Goal: Task Accomplishment & Management: Manage account settings

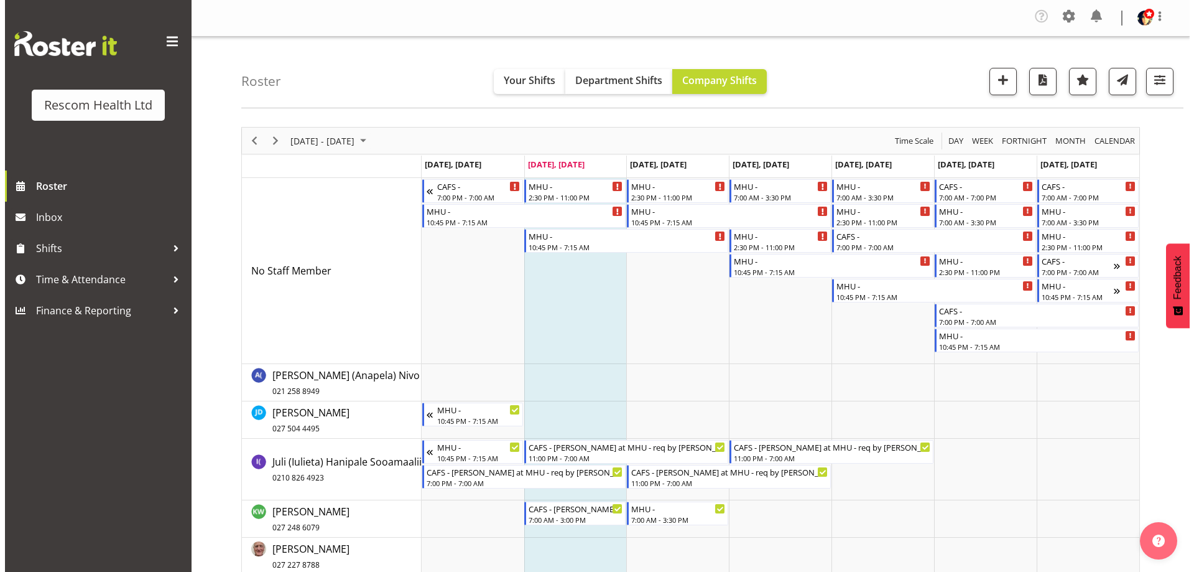
scroll to position [249, 0]
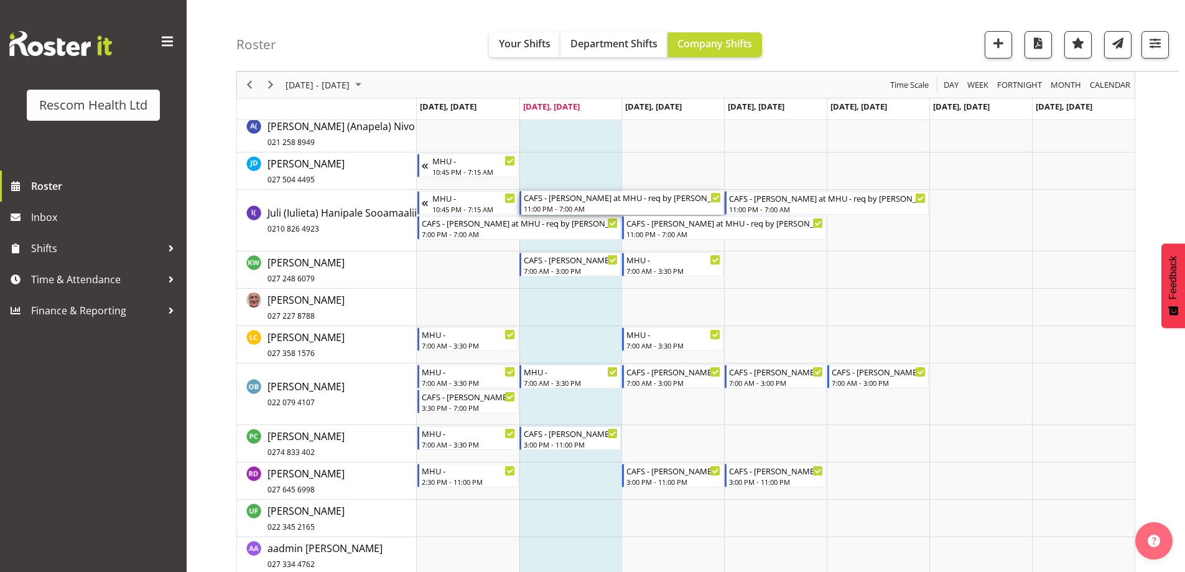
click at [594, 203] on div "CAFS - [PERSON_NAME] at MHU - req by [PERSON_NAME]" at bounding box center [622, 197] width 197 height 12
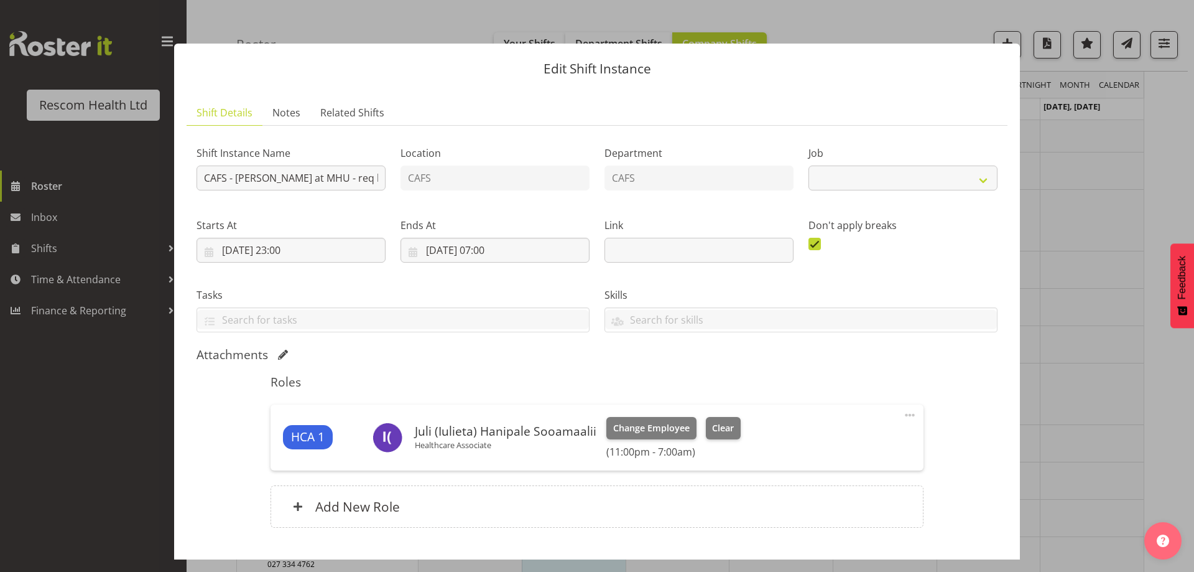
select select "4188"
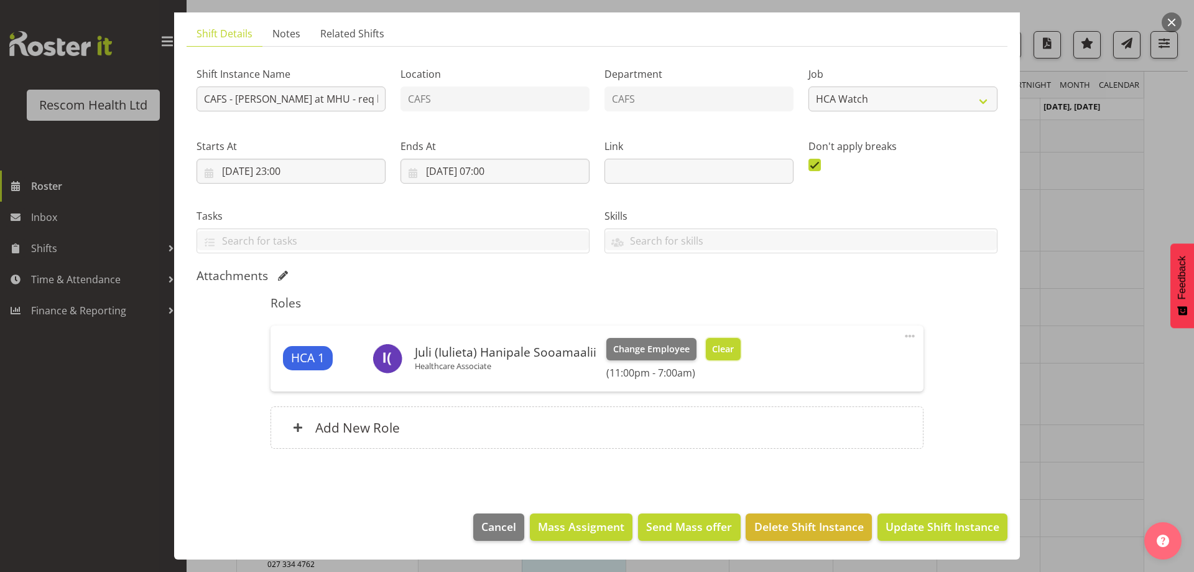
click at [720, 353] on span "Clear" at bounding box center [723, 349] width 22 height 14
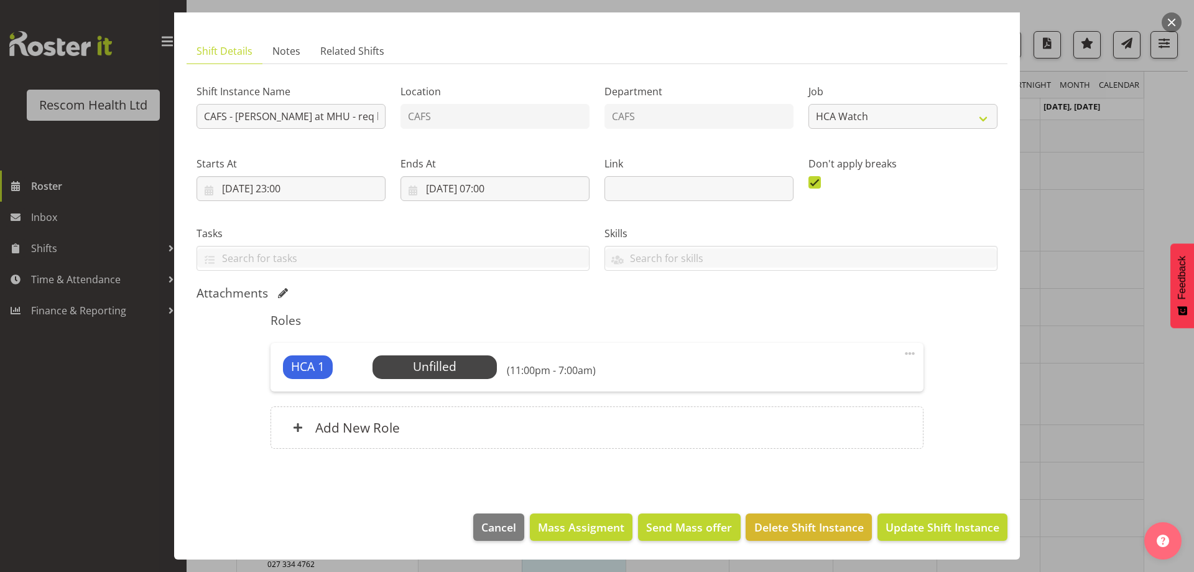
scroll to position [62, 0]
click at [944, 524] on span "Update Shift Instance" at bounding box center [943, 527] width 114 height 16
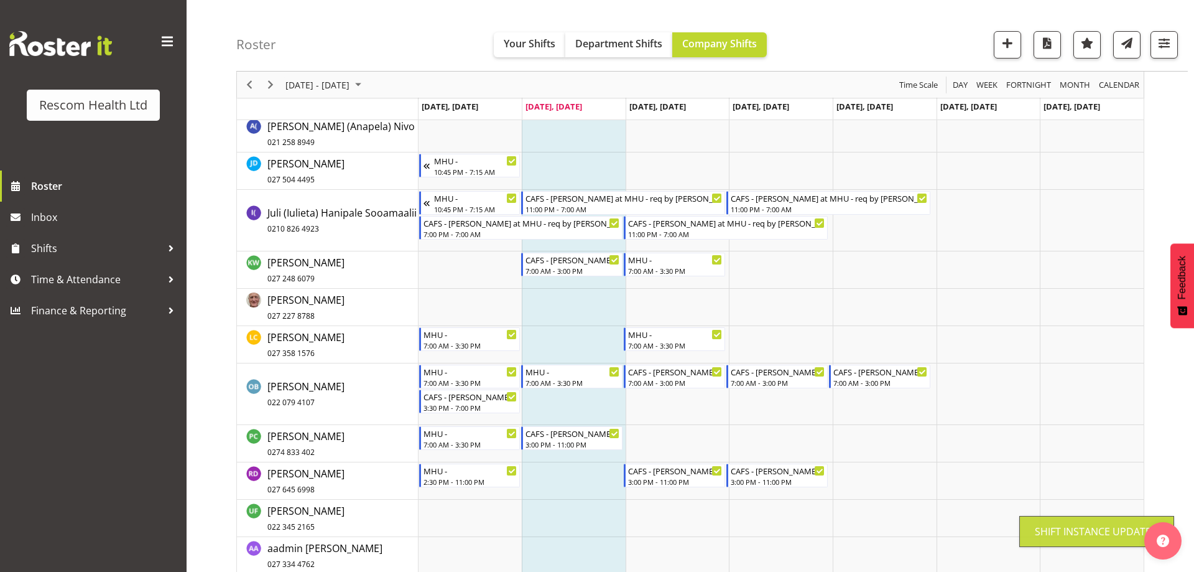
scroll to position [176, 0]
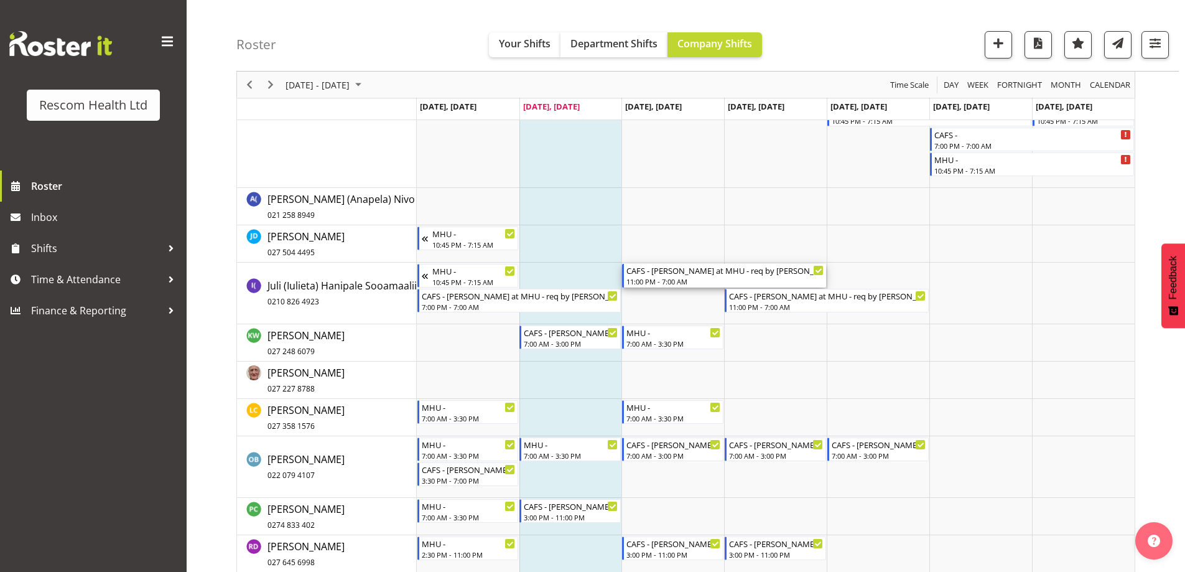
click at [689, 272] on div "CAFS - [PERSON_NAME] at MHU - req by [PERSON_NAME]" at bounding box center [724, 270] width 197 height 12
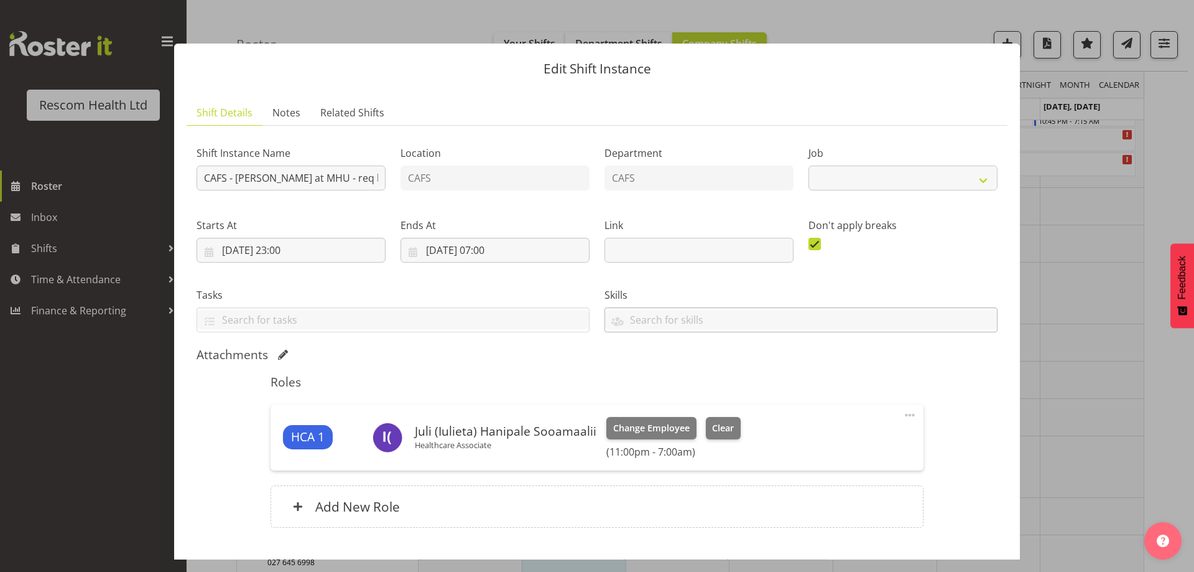
select select "4188"
drag, startPoint x: 731, startPoint y: 427, endPoint x: 741, endPoint y: 427, distance: 10.6
click at [732, 427] on button "Clear" at bounding box center [723, 428] width 35 height 22
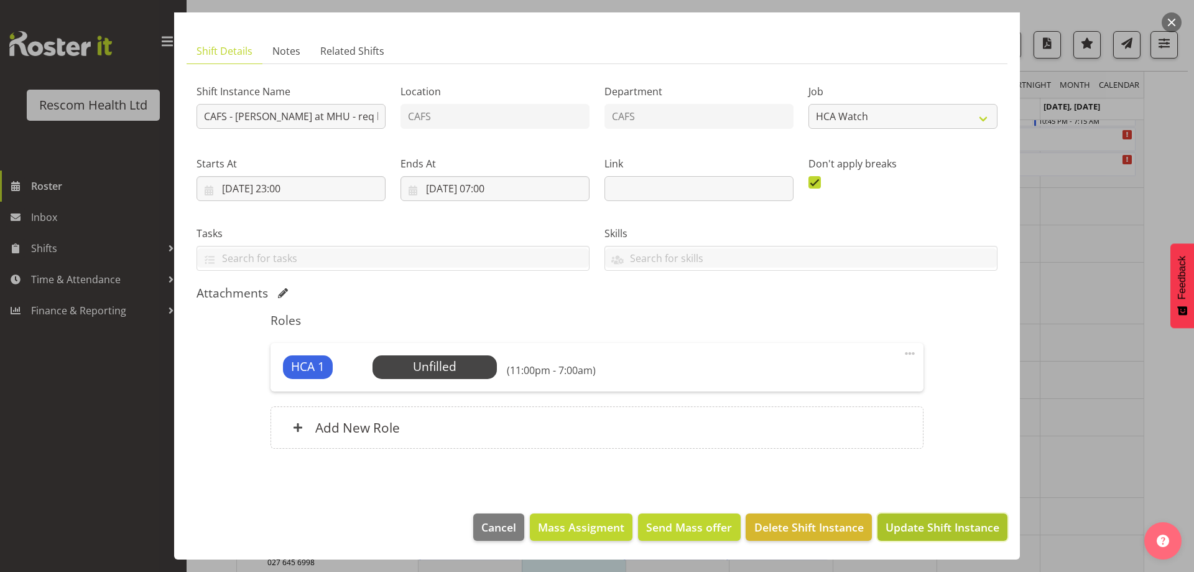
click at [944, 519] on span "Update Shift Instance" at bounding box center [943, 527] width 114 height 16
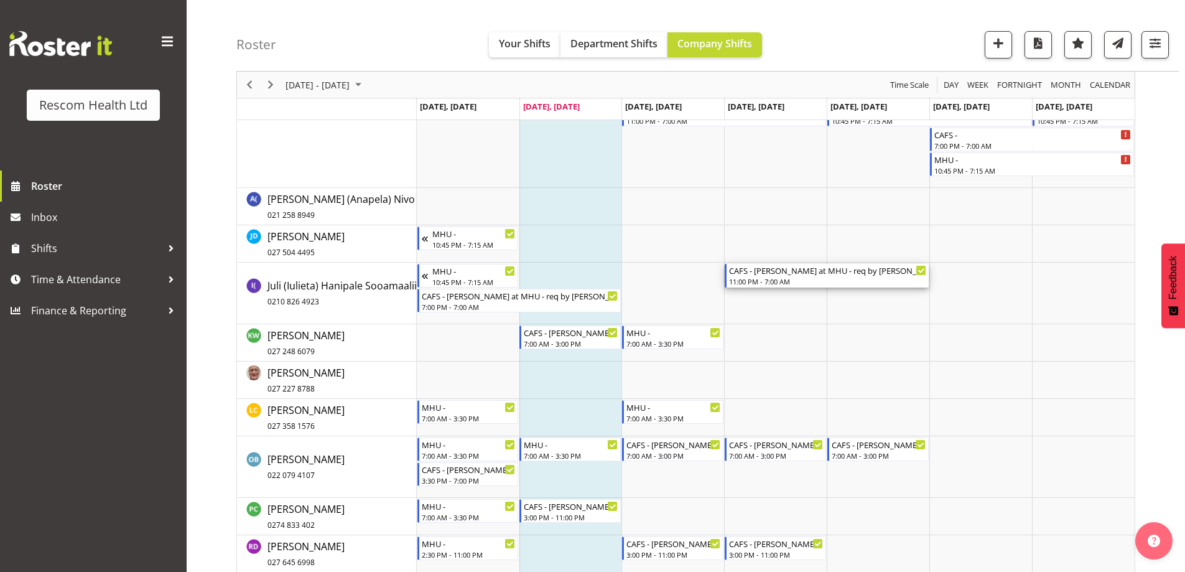
click at [847, 273] on div "CAFS - [PERSON_NAME] at MHU - req by [PERSON_NAME]" at bounding box center [827, 270] width 197 height 12
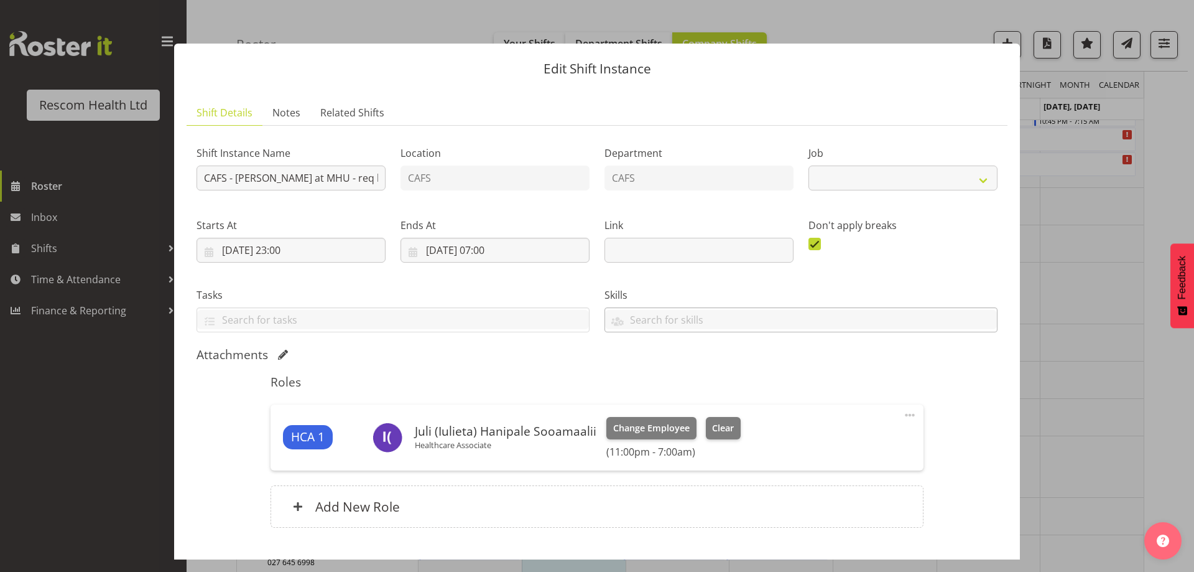
select select "4188"
click at [712, 426] on span "Clear" at bounding box center [723, 428] width 22 height 14
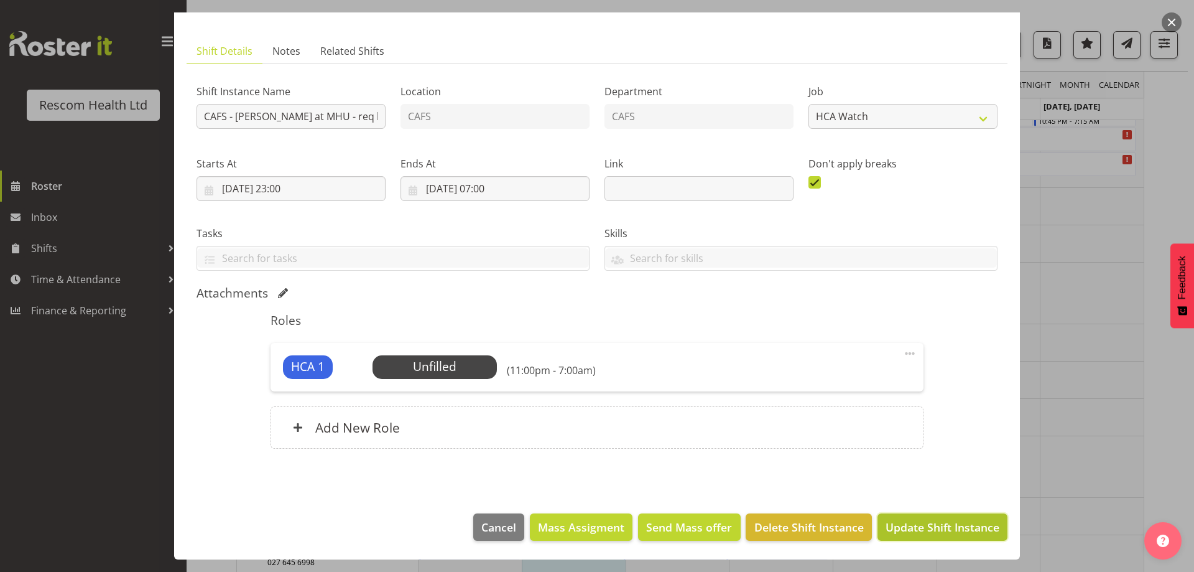
click at [909, 529] on span "Update Shift Instance" at bounding box center [943, 527] width 114 height 16
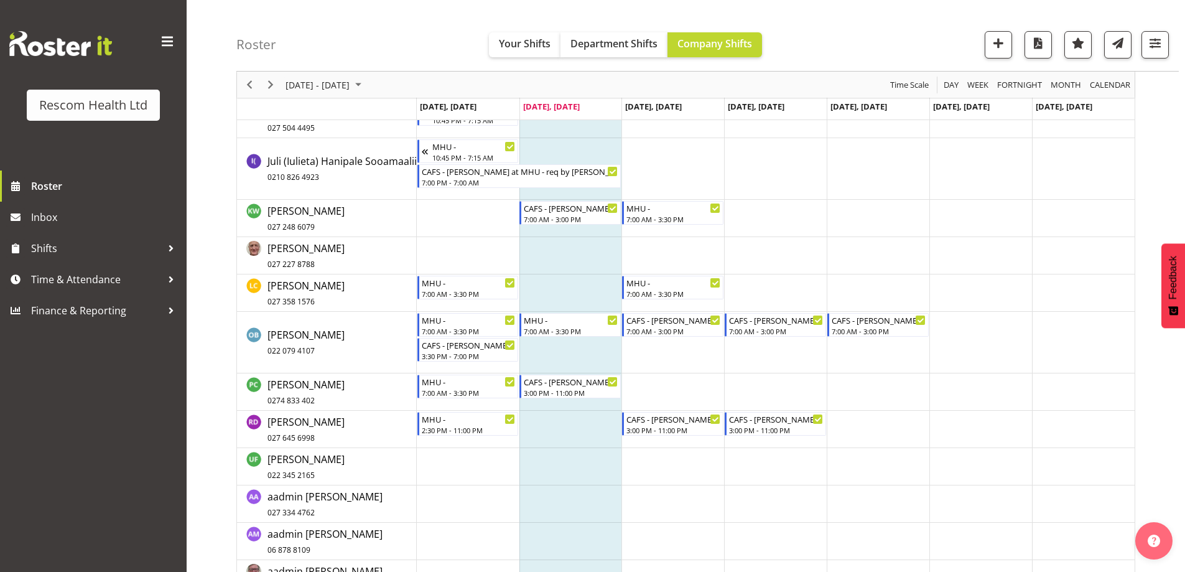
scroll to position [176, 0]
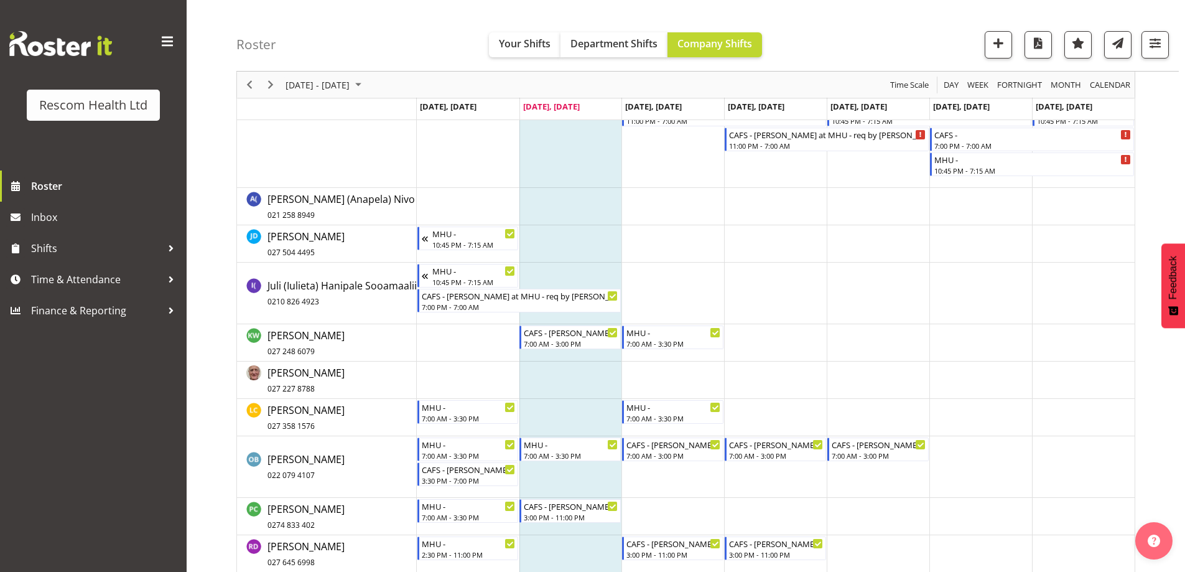
click at [685, 323] on tbody "Timeline Week of September 9, 2025" at bounding box center [776, 380] width 718 height 757
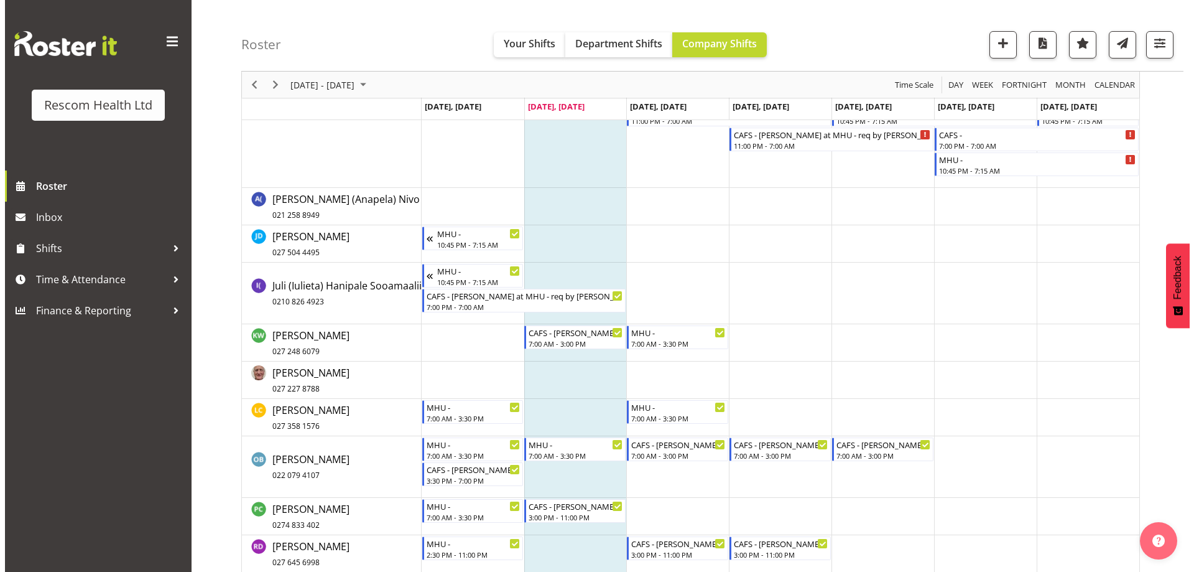
scroll to position [373, 0]
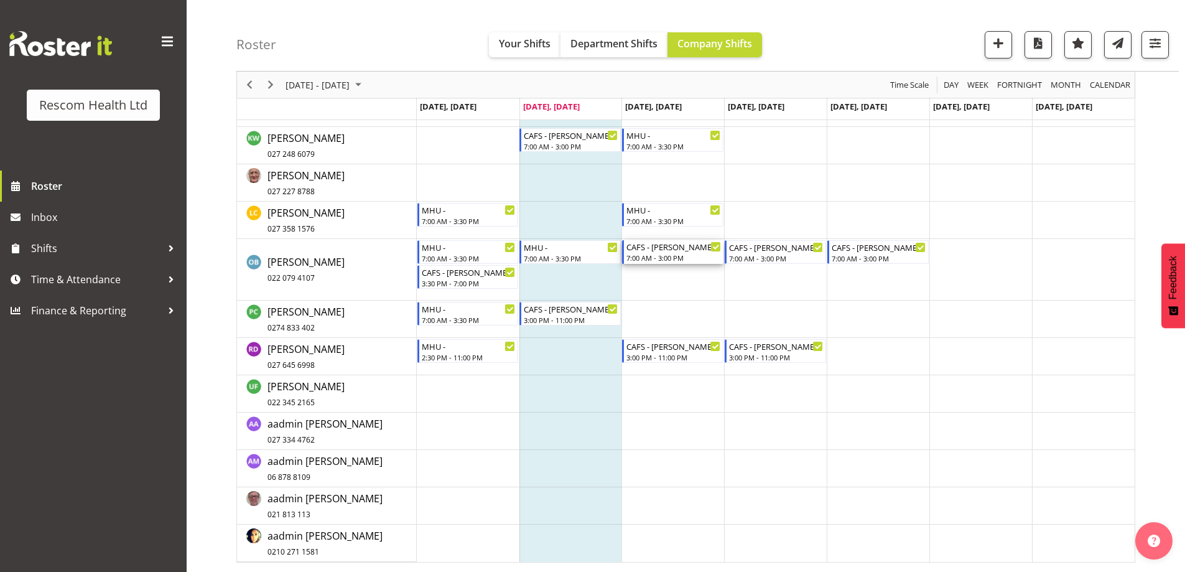
click at [679, 254] on div "7:00 AM - 3:00 PM" at bounding box center [673, 258] width 95 height 10
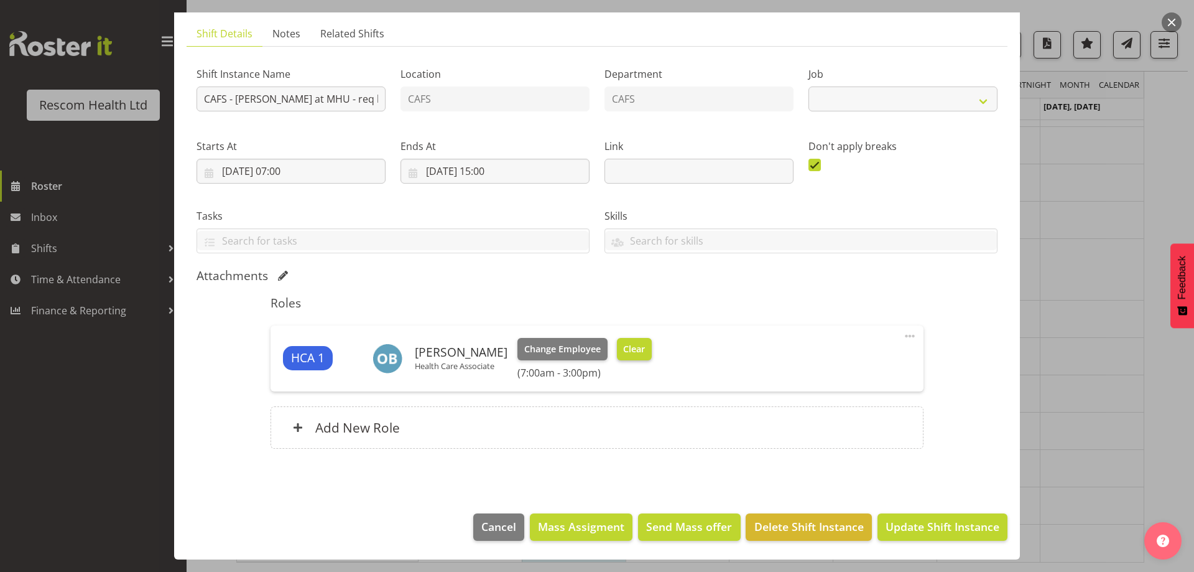
select select "4188"
drag, startPoint x: 637, startPoint y: 348, endPoint x: 840, endPoint y: 454, distance: 229.5
click at [641, 346] on button "Clear" at bounding box center [634, 349] width 35 height 22
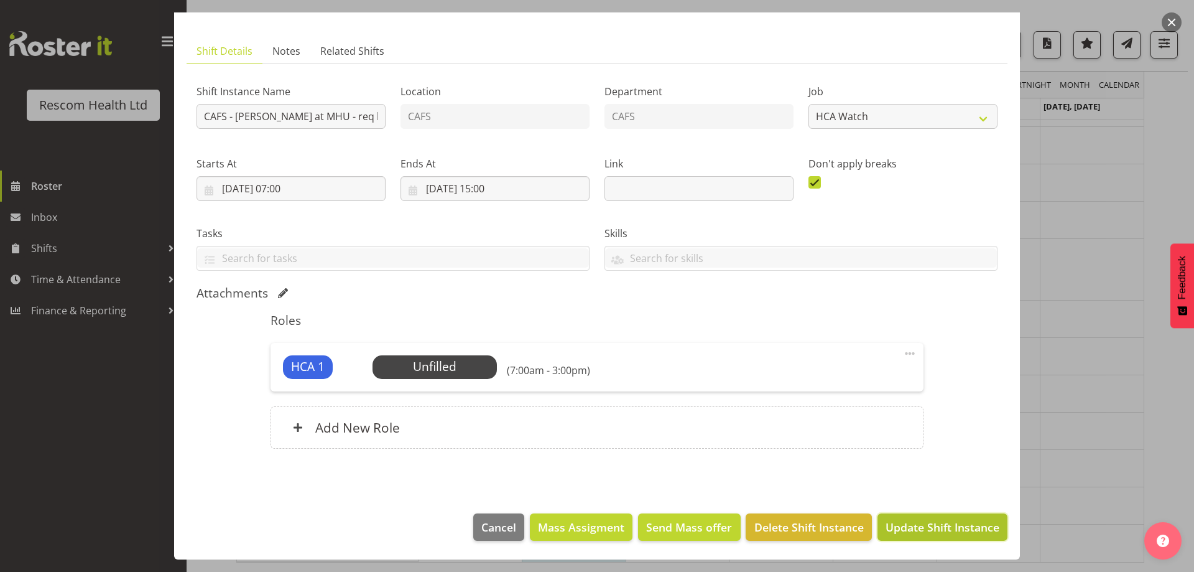
click at [944, 532] on span "Update Shift Instance" at bounding box center [943, 527] width 114 height 16
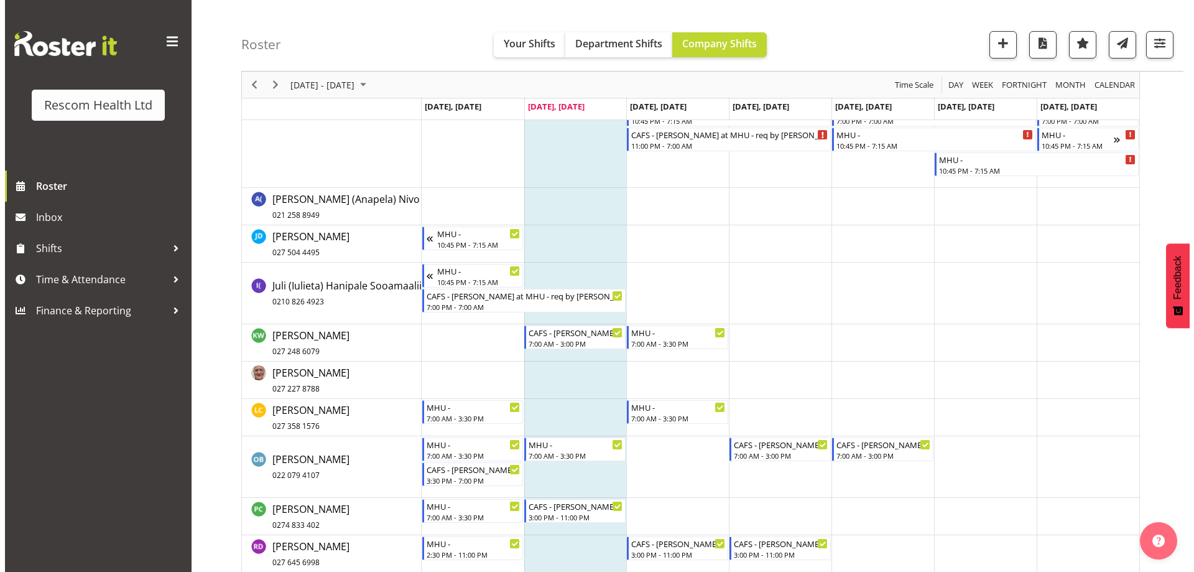
scroll to position [300, 0]
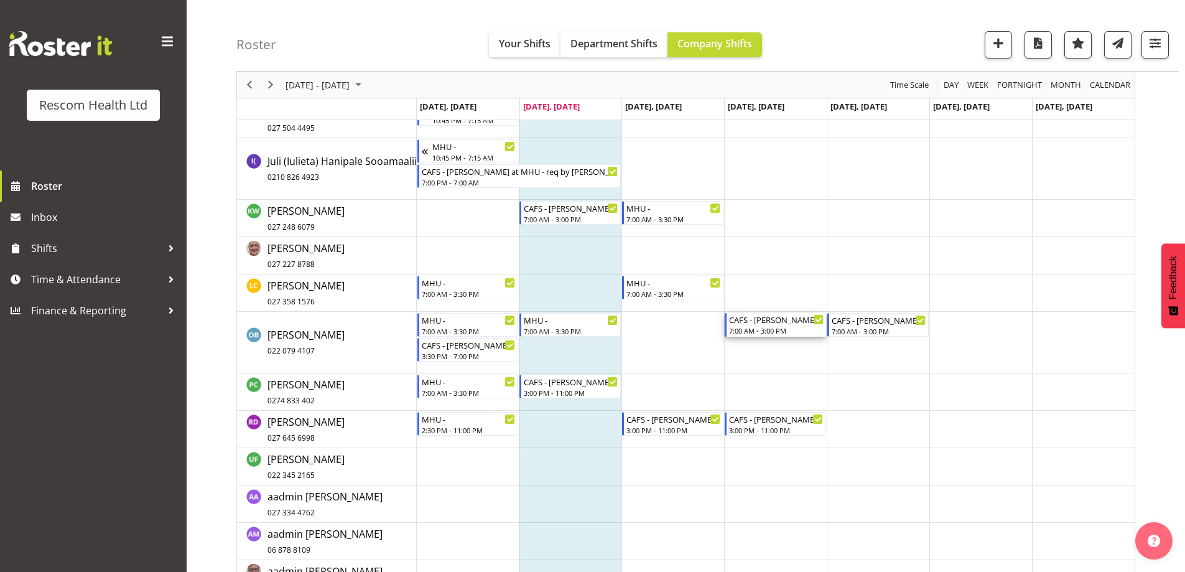
click at [768, 327] on div "7:00 AM - 3:00 PM" at bounding box center [776, 330] width 95 height 10
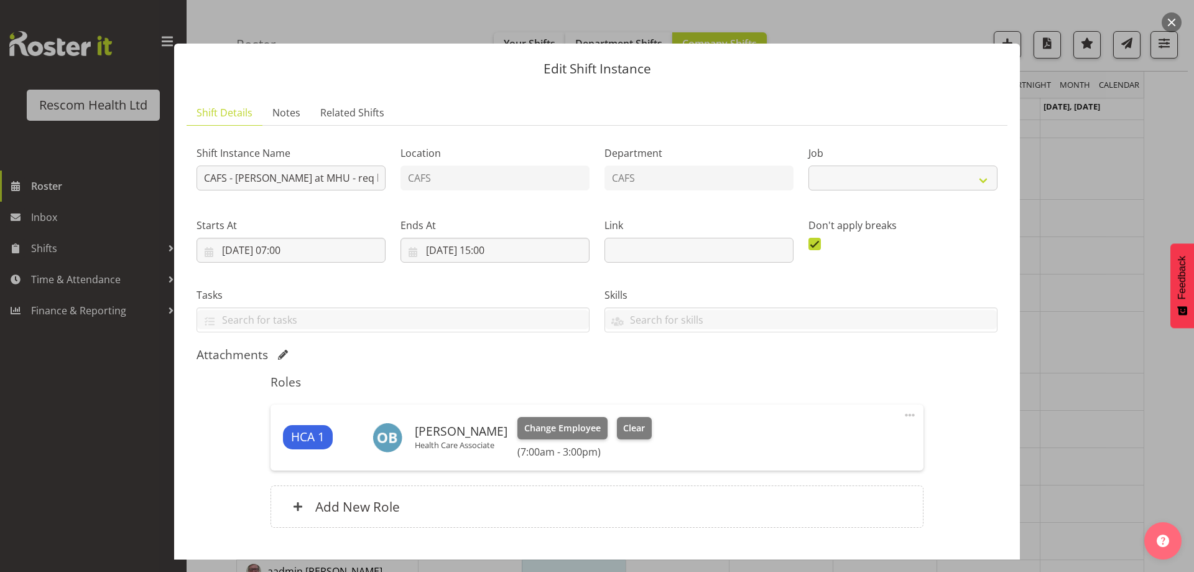
select select "4188"
drag, startPoint x: 633, startPoint y: 422, endPoint x: 645, endPoint y: 417, distance: 12.6
click at [634, 422] on span "Clear" at bounding box center [634, 428] width 22 height 14
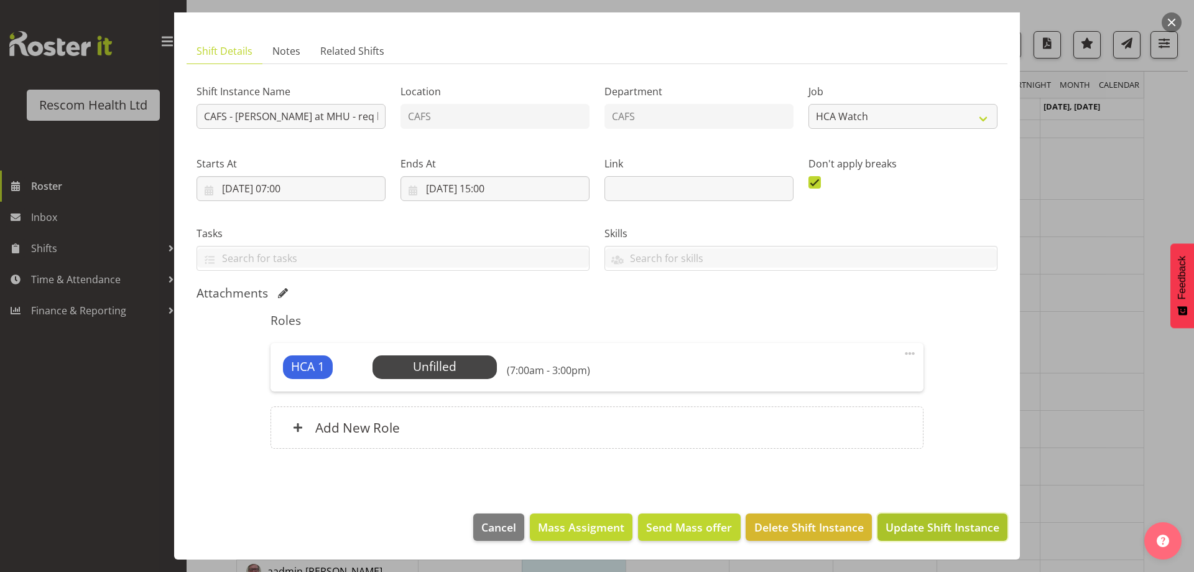
click at [902, 522] on span "Update Shift Instance" at bounding box center [943, 527] width 114 height 16
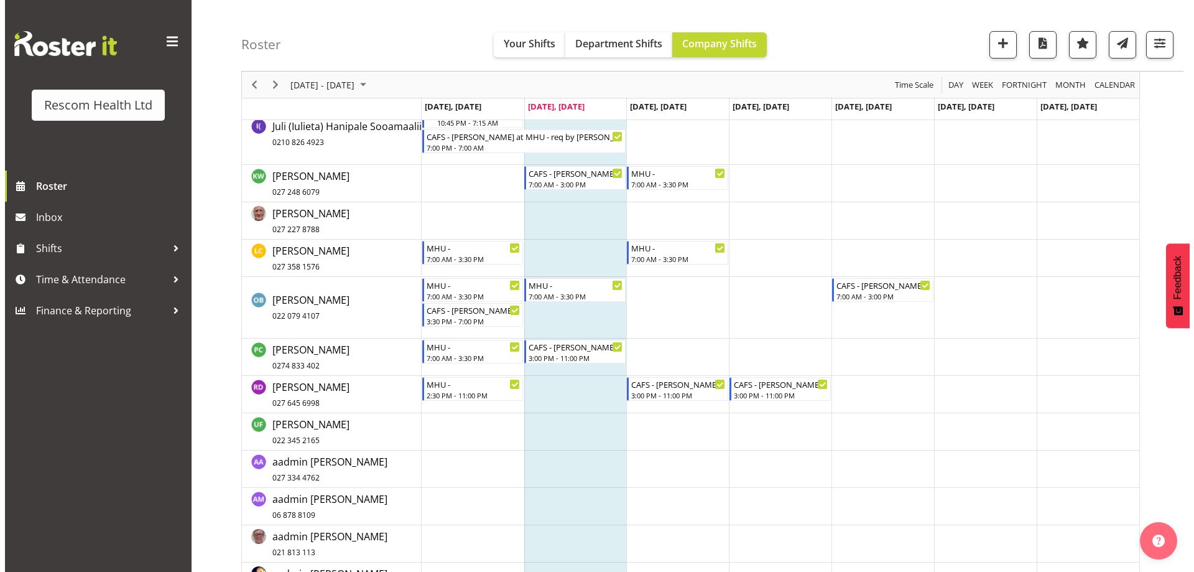
scroll to position [363, 0]
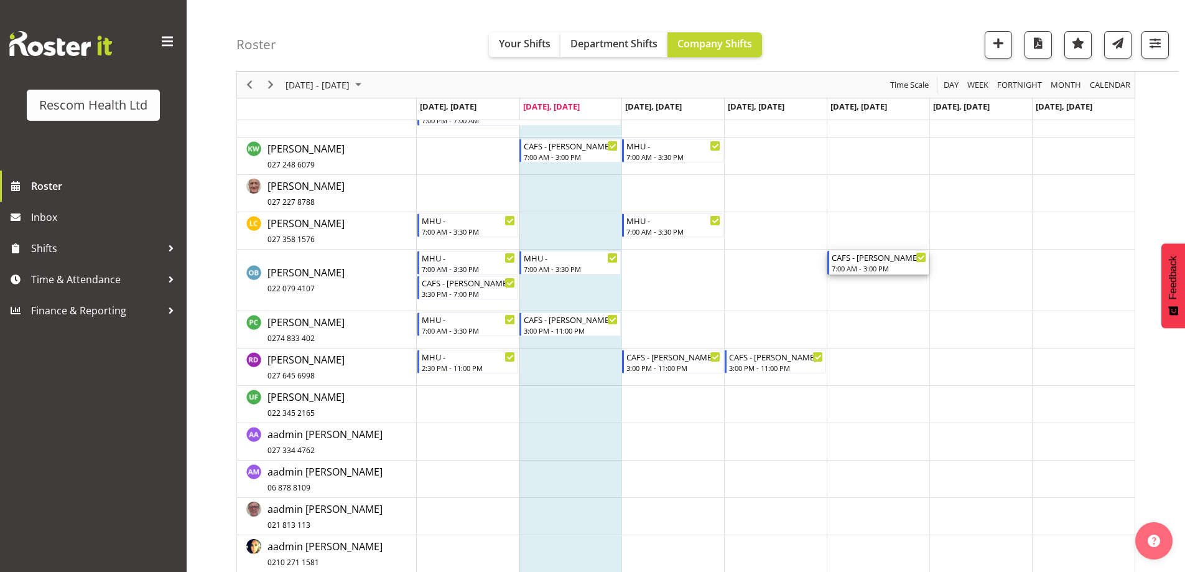
click at [861, 259] on div "CAFS - [PERSON_NAME] at MHU - req by [PERSON_NAME]" at bounding box center [879, 257] width 95 height 12
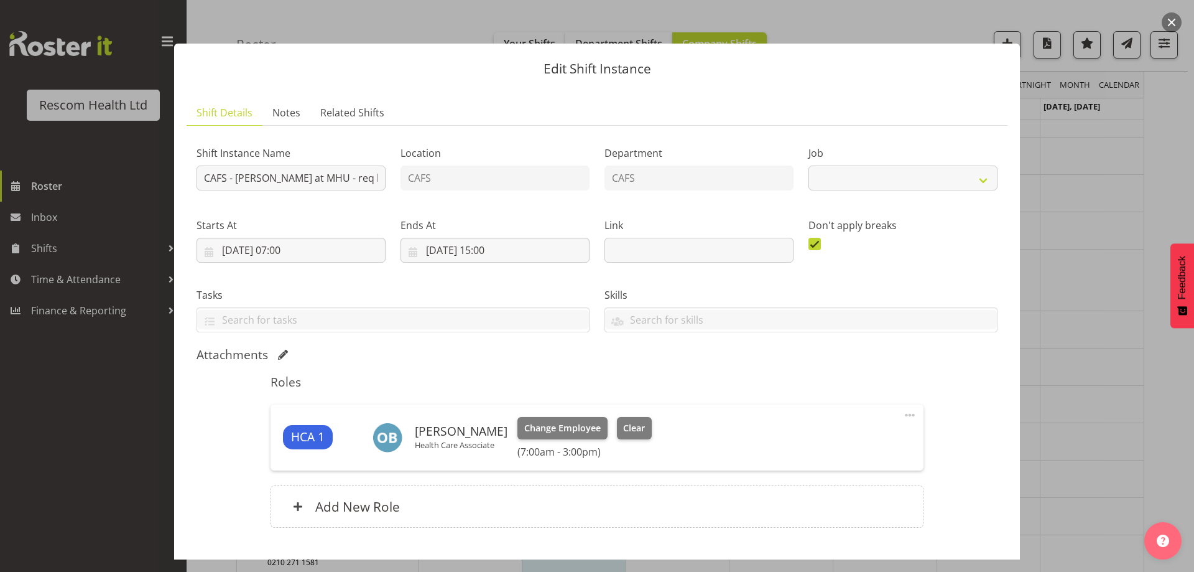
select select "4188"
click at [631, 424] on span "Clear" at bounding box center [634, 428] width 22 height 14
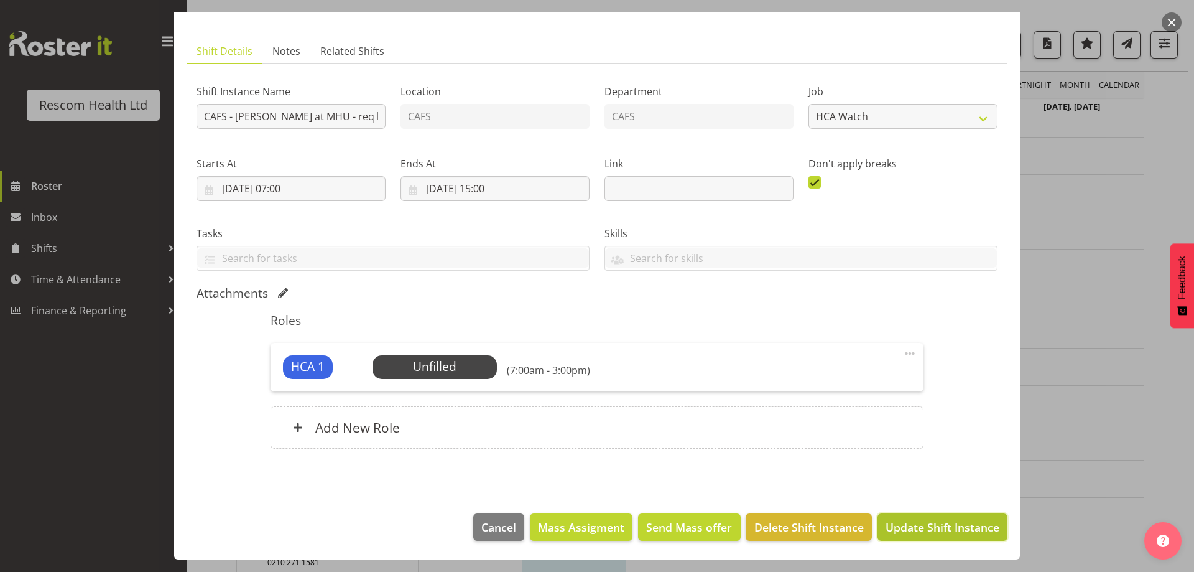
click at [906, 524] on span "Update Shift Instance" at bounding box center [943, 527] width 114 height 16
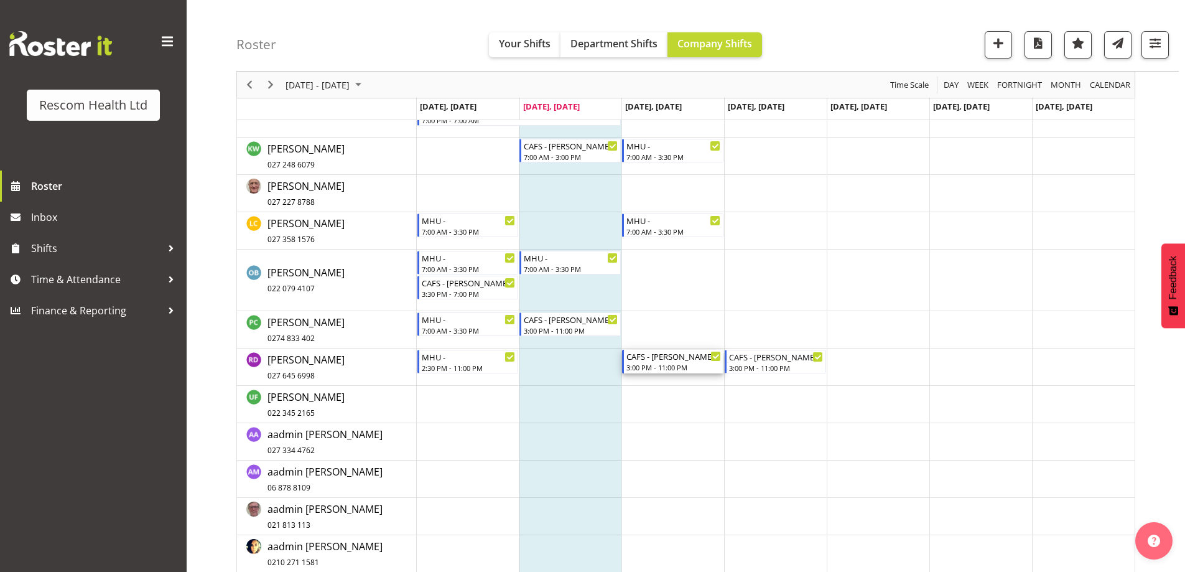
click at [681, 360] on div "CAFS - [PERSON_NAME] at MHU - req by [PERSON_NAME]" at bounding box center [673, 356] width 95 height 12
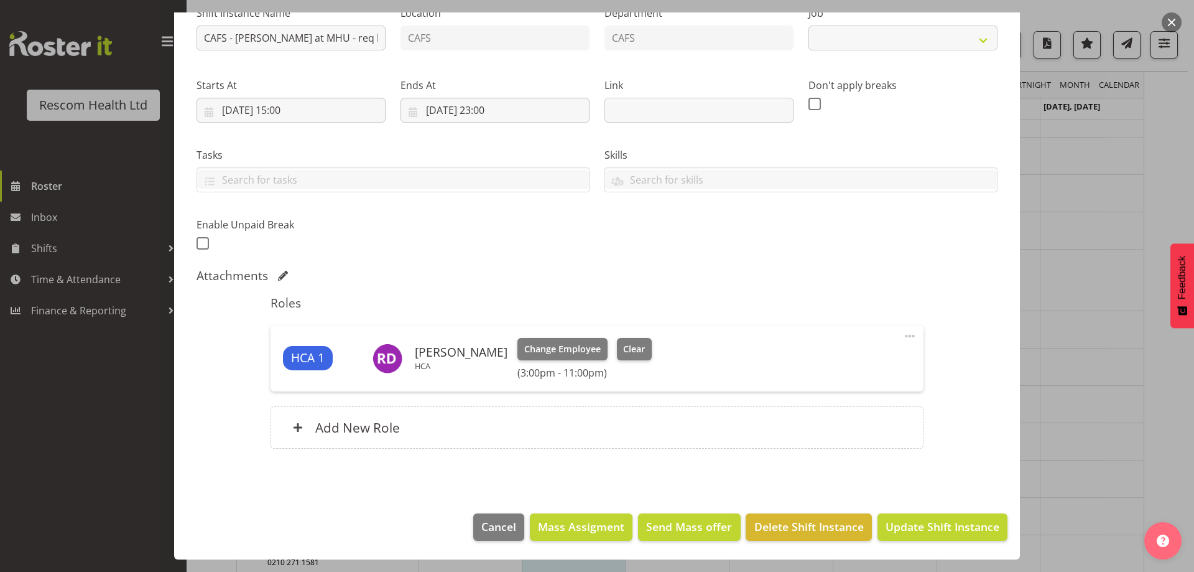
select select "4188"
drag, startPoint x: 622, startPoint y: 351, endPoint x: 845, endPoint y: 468, distance: 252.1
click at [623, 351] on span "Clear" at bounding box center [634, 349] width 22 height 14
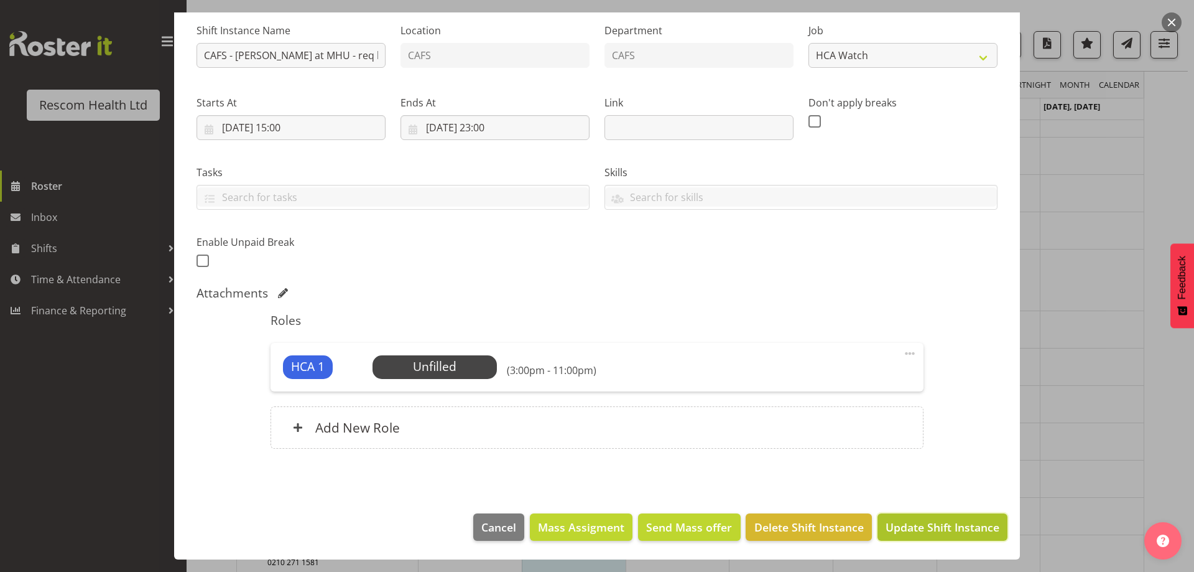
click at [909, 531] on span "Update Shift Instance" at bounding box center [943, 527] width 114 height 16
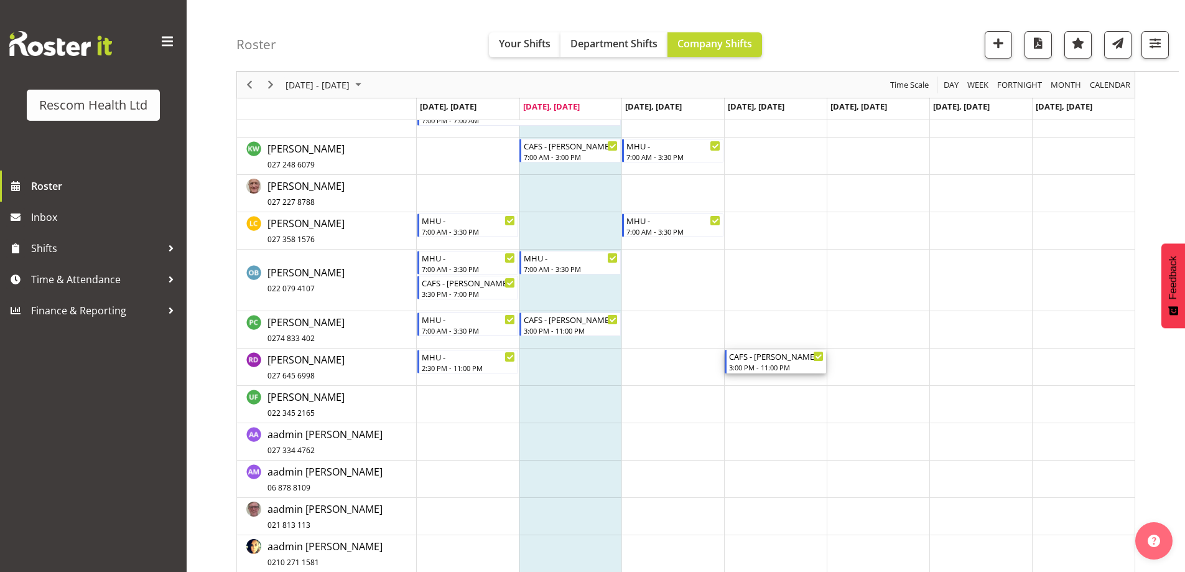
click at [752, 358] on div "CAFS - [PERSON_NAME] at MHU - req by [PERSON_NAME]" at bounding box center [776, 356] width 95 height 12
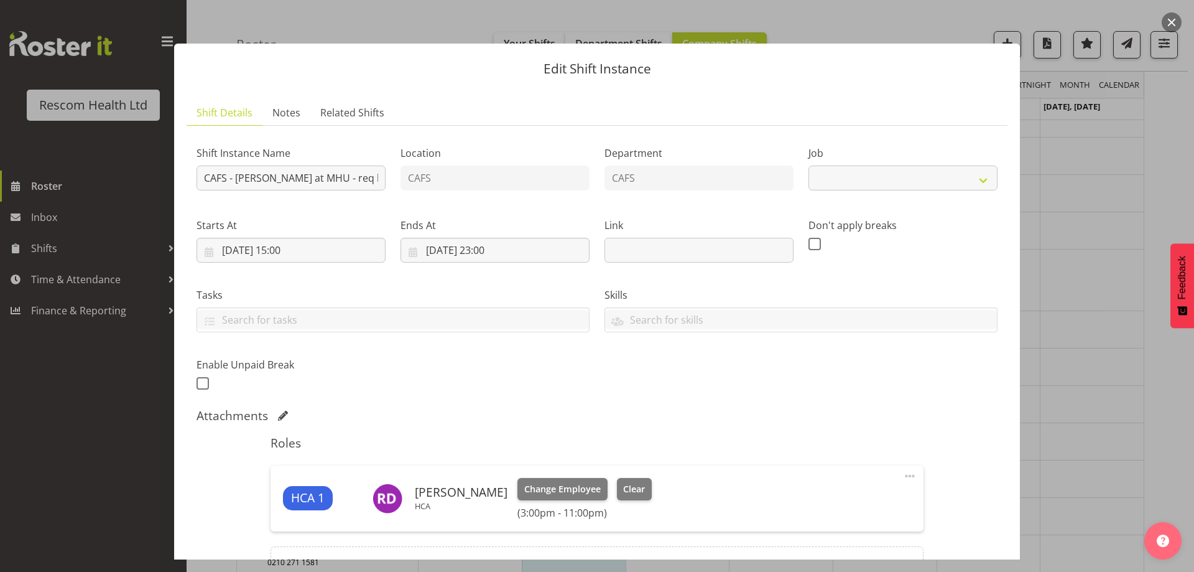
select select "4188"
click at [636, 485] on button "Clear" at bounding box center [634, 489] width 35 height 22
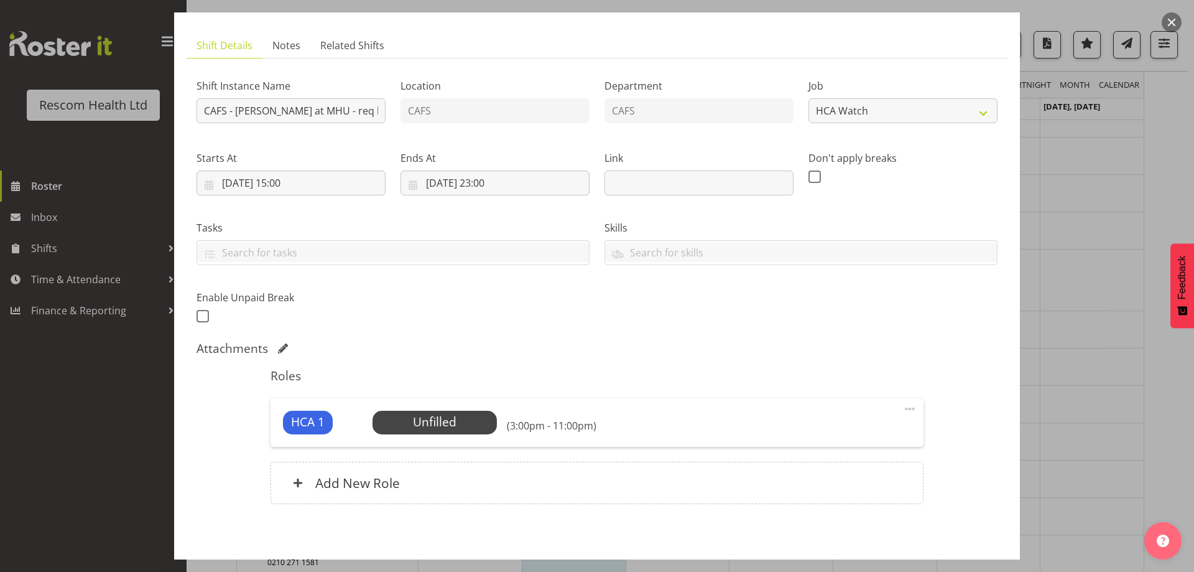
scroll to position [123, 0]
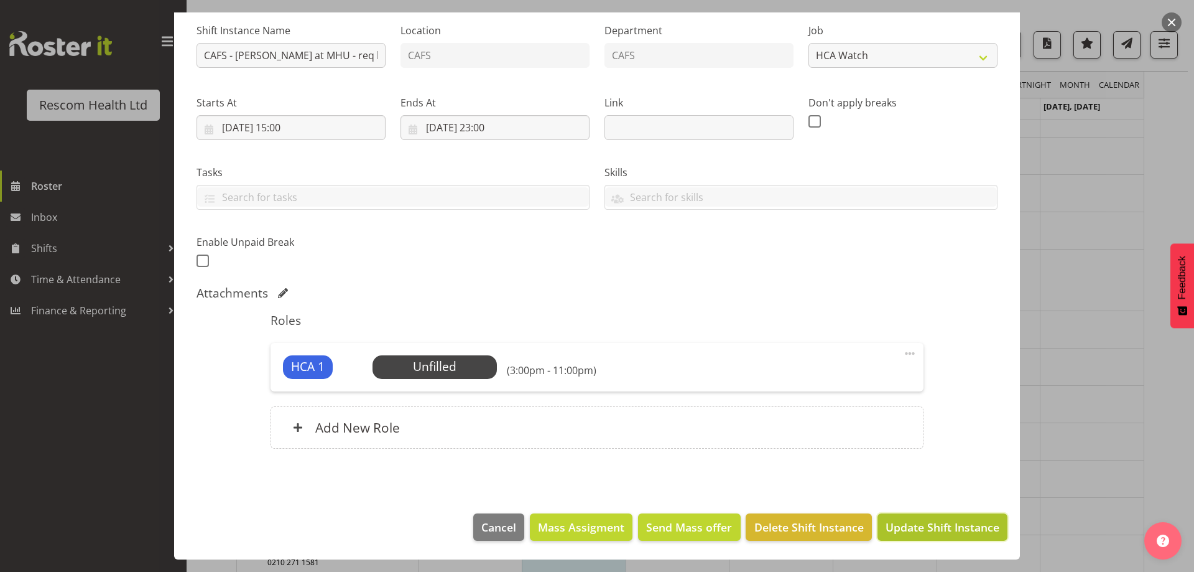
click at [916, 521] on span "Update Shift Instance" at bounding box center [943, 527] width 114 height 16
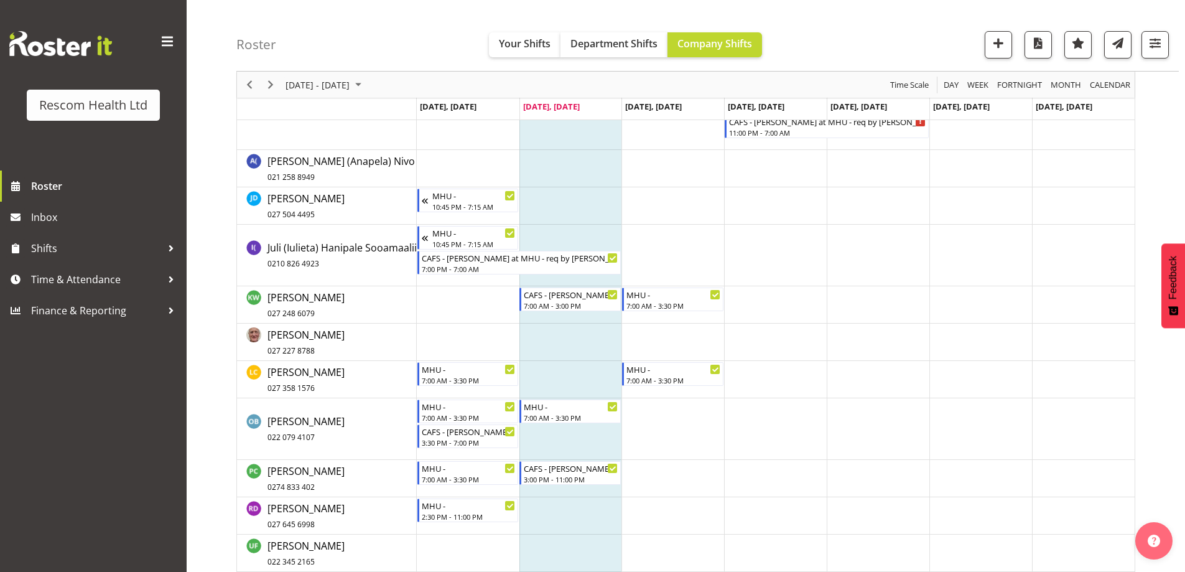
scroll to position [238, 0]
